Goal: Download file/media

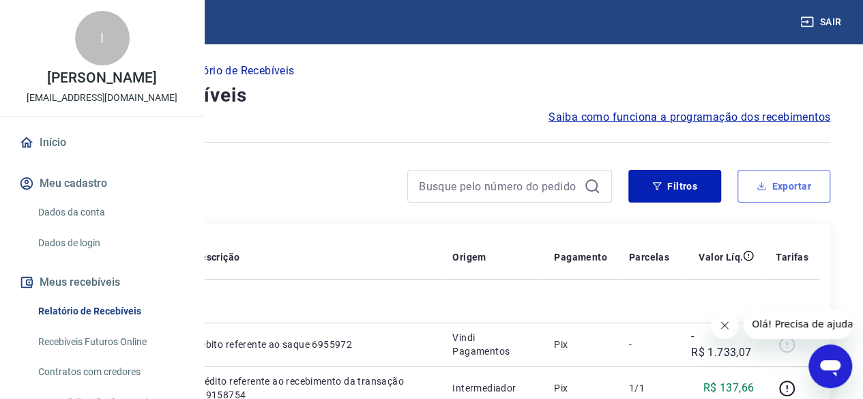
click at [807, 182] on button "Exportar" at bounding box center [783, 186] width 93 height 33
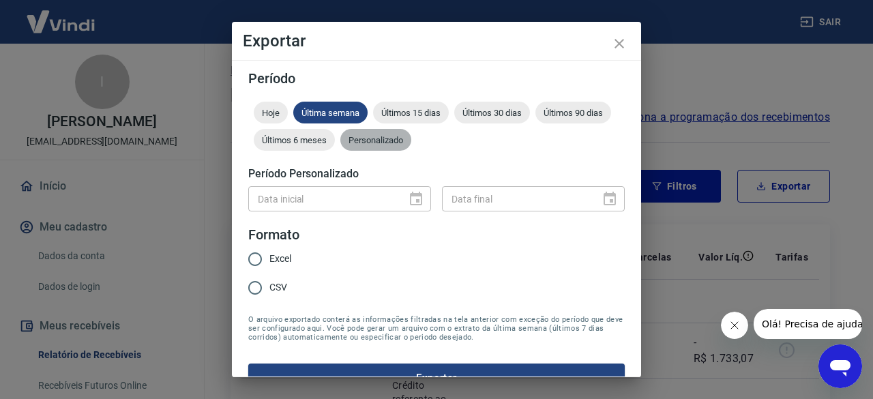
drag, startPoint x: 450, startPoint y: 132, endPoint x: 423, endPoint y: 174, distance: 49.7
click at [411, 133] on div "Personalizado" at bounding box center [375, 140] width 71 height 22
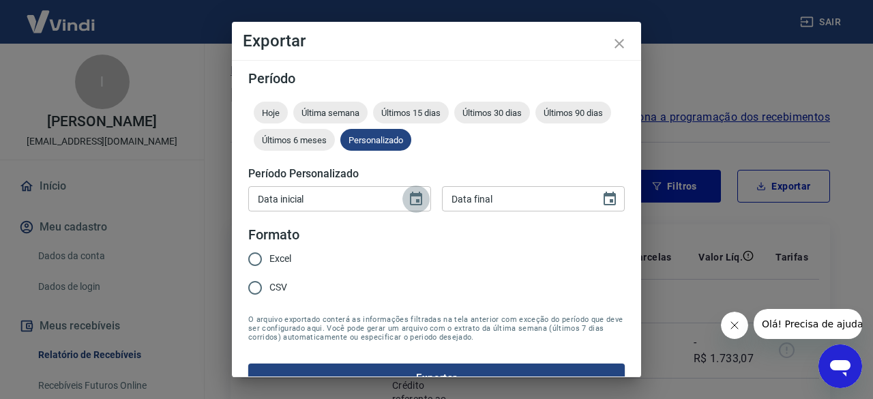
drag, startPoint x: 411, startPoint y: 209, endPoint x: 416, endPoint y: 204, distance: 7.2
click at [415, 207] on button "Choose date" at bounding box center [415, 198] width 27 height 27
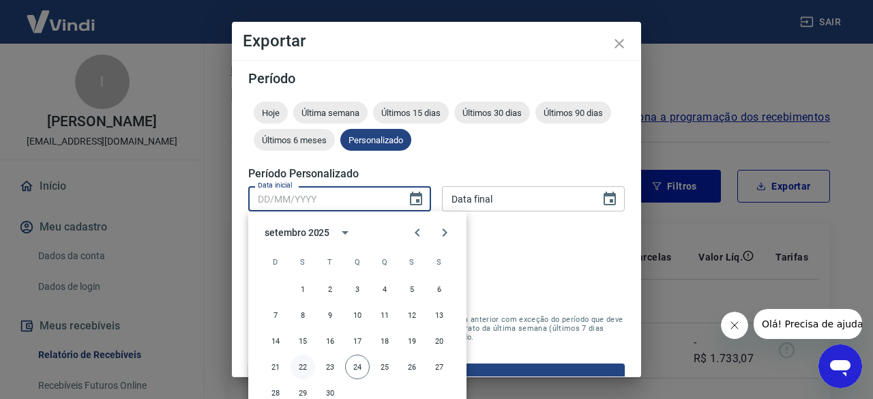
click at [299, 374] on button "22" at bounding box center [303, 367] width 25 height 25
type input "[DATE]"
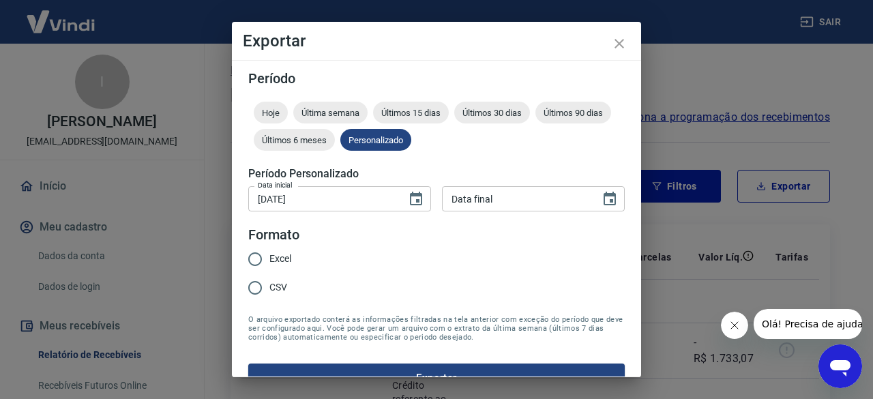
type input "DD/MM/YYYY"
drag, startPoint x: 531, startPoint y: 198, endPoint x: 537, endPoint y: 202, distance: 7.4
click at [537, 202] on input "DD/MM/YYYY" at bounding box center [516, 198] width 149 height 25
click at [604, 198] on icon "Choose date" at bounding box center [610, 199] width 16 height 16
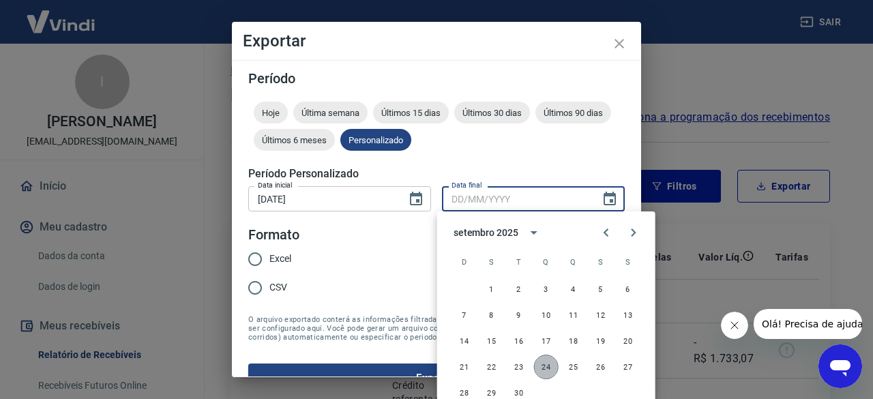
click at [546, 369] on button "24" at bounding box center [546, 367] width 25 height 25
type input "[DATE]"
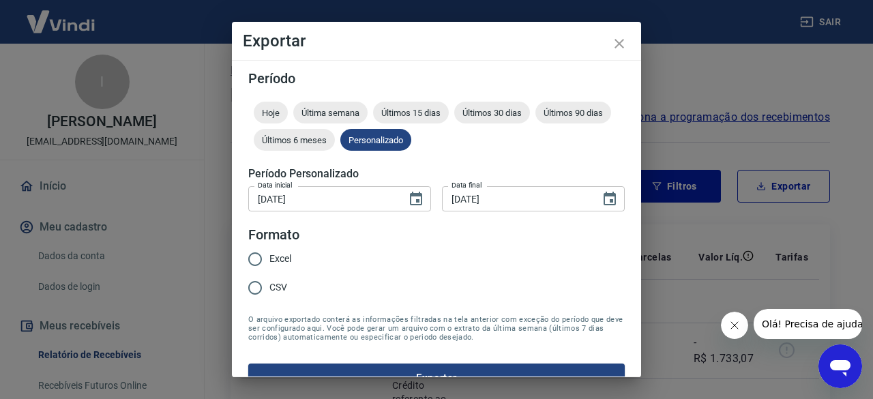
click at [273, 257] on span "Excel" at bounding box center [280, 259] width 22 height 14
click at [269, 257] on input "Excel" at bounding box center [255, 259] width 29 height 29
radio input "true"
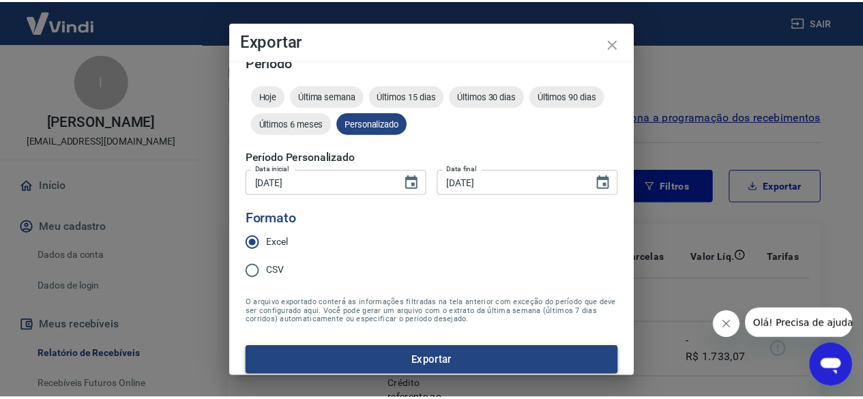
scroll to position [26, 0]
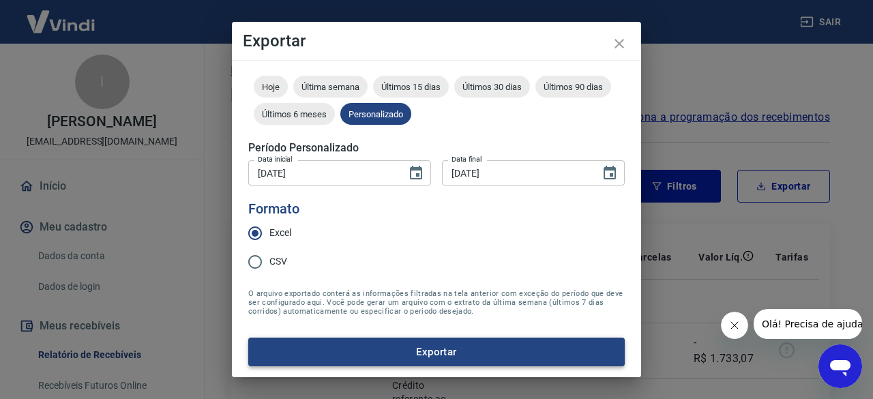
click at [541, 353] on button "Exportar" at bounding box center [436, 352] width 376 height 29
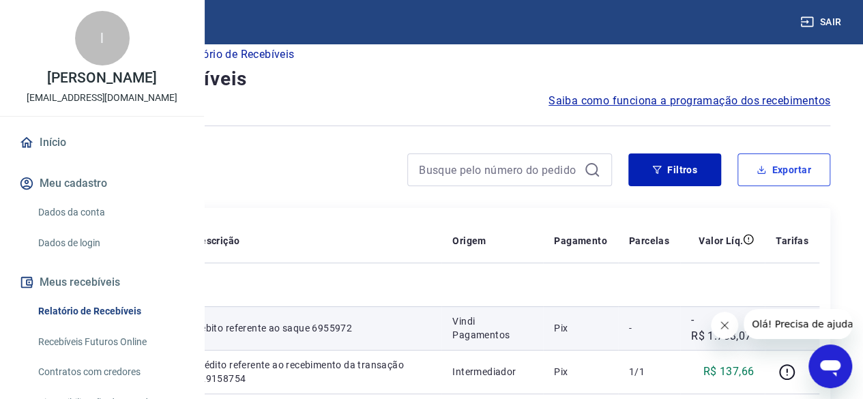
scroll to position [0, 0]
